Goal: Find contact information: Find contact information

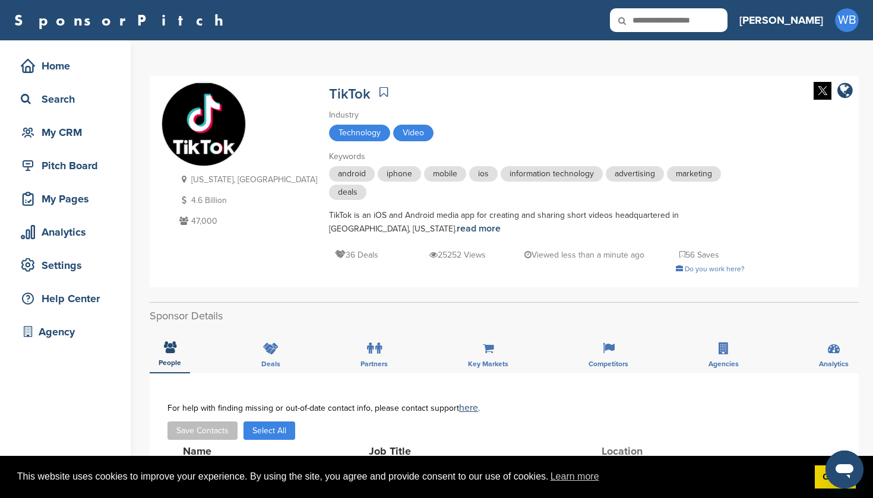
click at [650, 19] on icon at bounding box center [630, 20] width 40 height 25
click at [700, 29] on input "text" at bounding box center [669, 20] width 118 height 24
type input "*"
type input "*********"
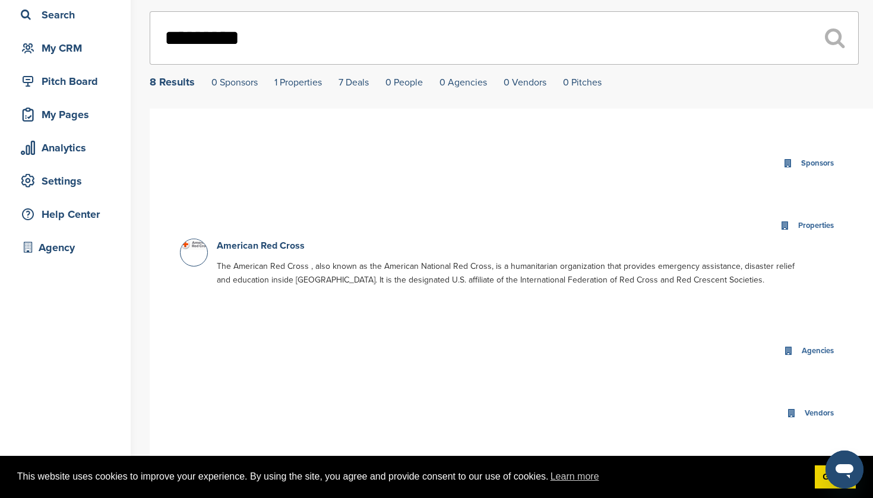
scroll to position [90, 0]
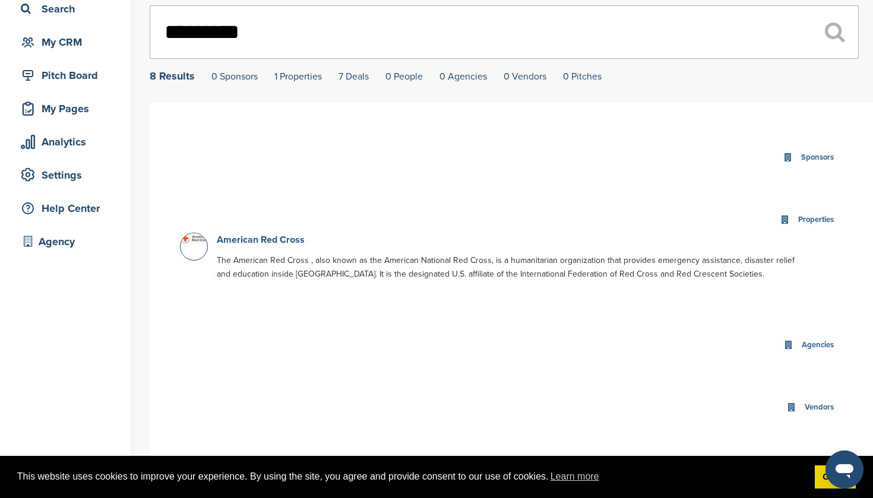
click at [263, 240] on link "American Red Cross" at bounding box center [261, 240] width 88 height 12
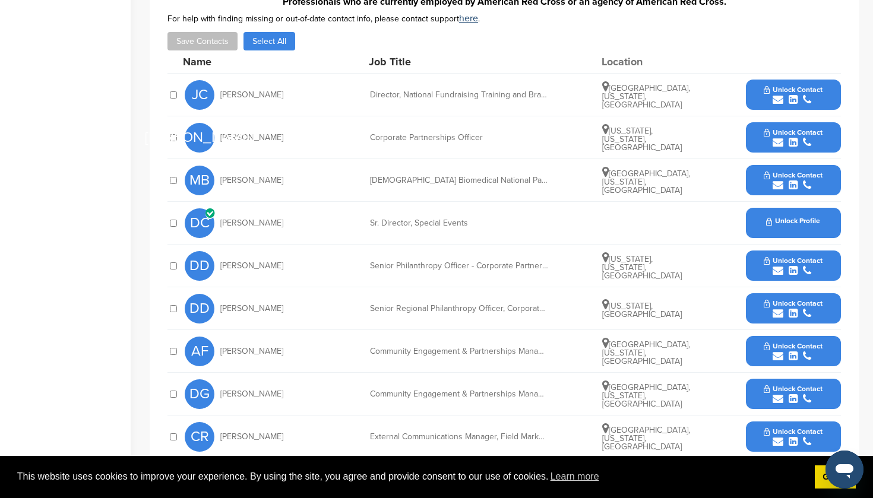
scroll to position [372, 0]
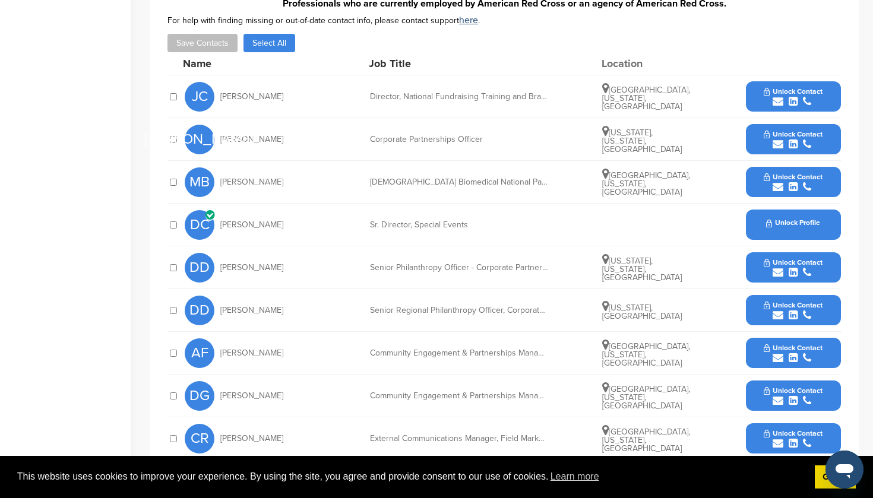
click at [791, 90] on span "Unlock Contact" at bounding box center [793, 91] width 59 height 8
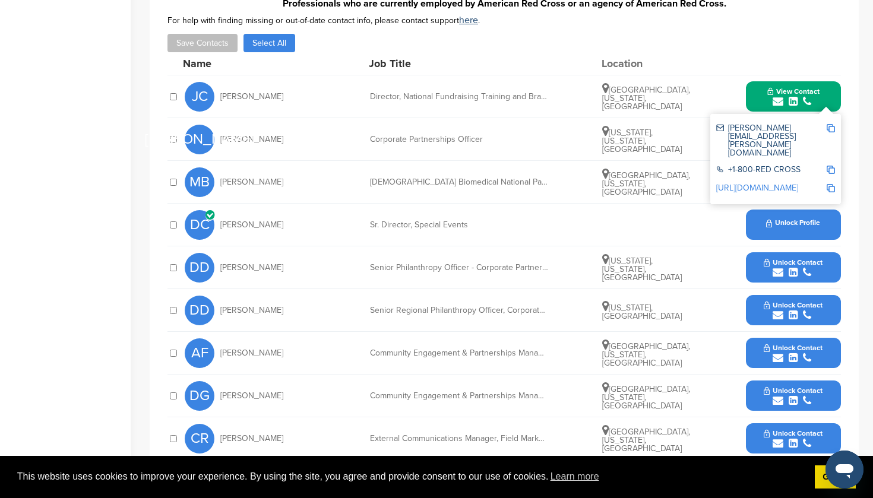
click at [791, 274] on icon "submit" at bounding box center [793, 272] width 9 height 11
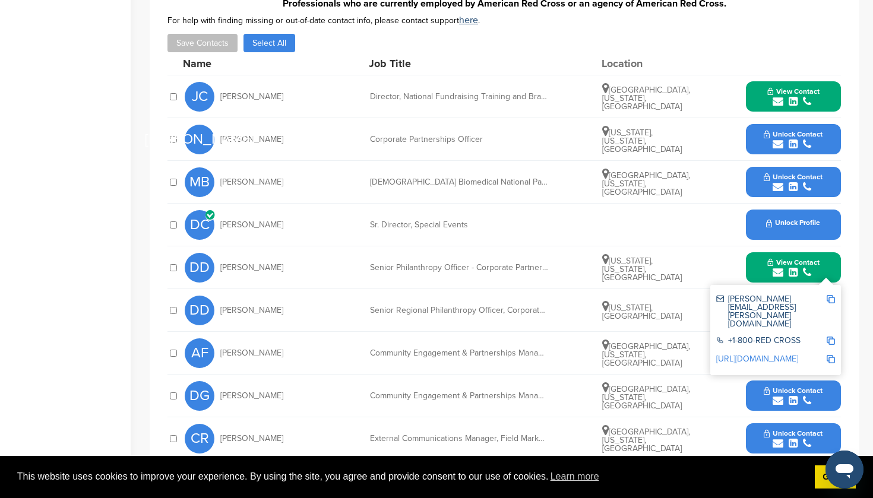
click at [789, 403] on icon "submit" at bounding box center [793, 401] width 9 height 11
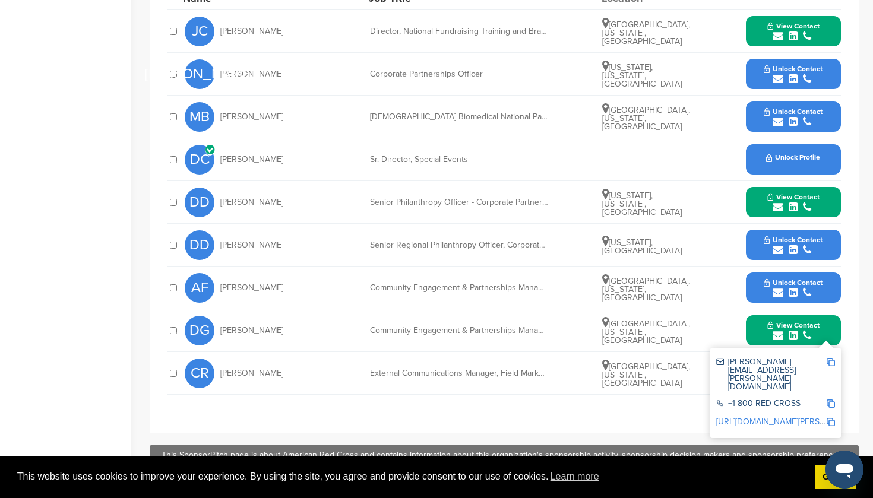
scroll to position [456, 0]
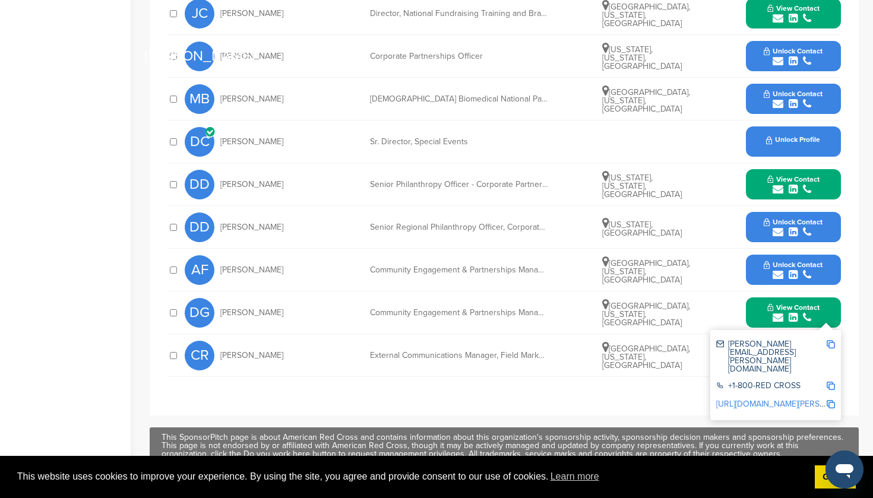
click at [787, 261] on span "Unlock Contact" at bounding box center [793, 265] width 59 height 8
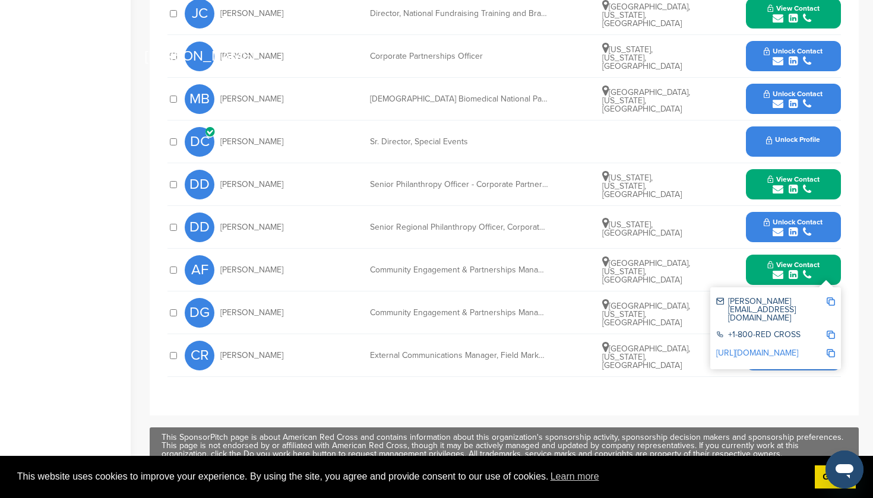
click at [789, 226] on span "Unlock Contact" at bounding box center [793, 222] width 59 height 8
